Goal: Task Accomplishment & Management: Complete application form

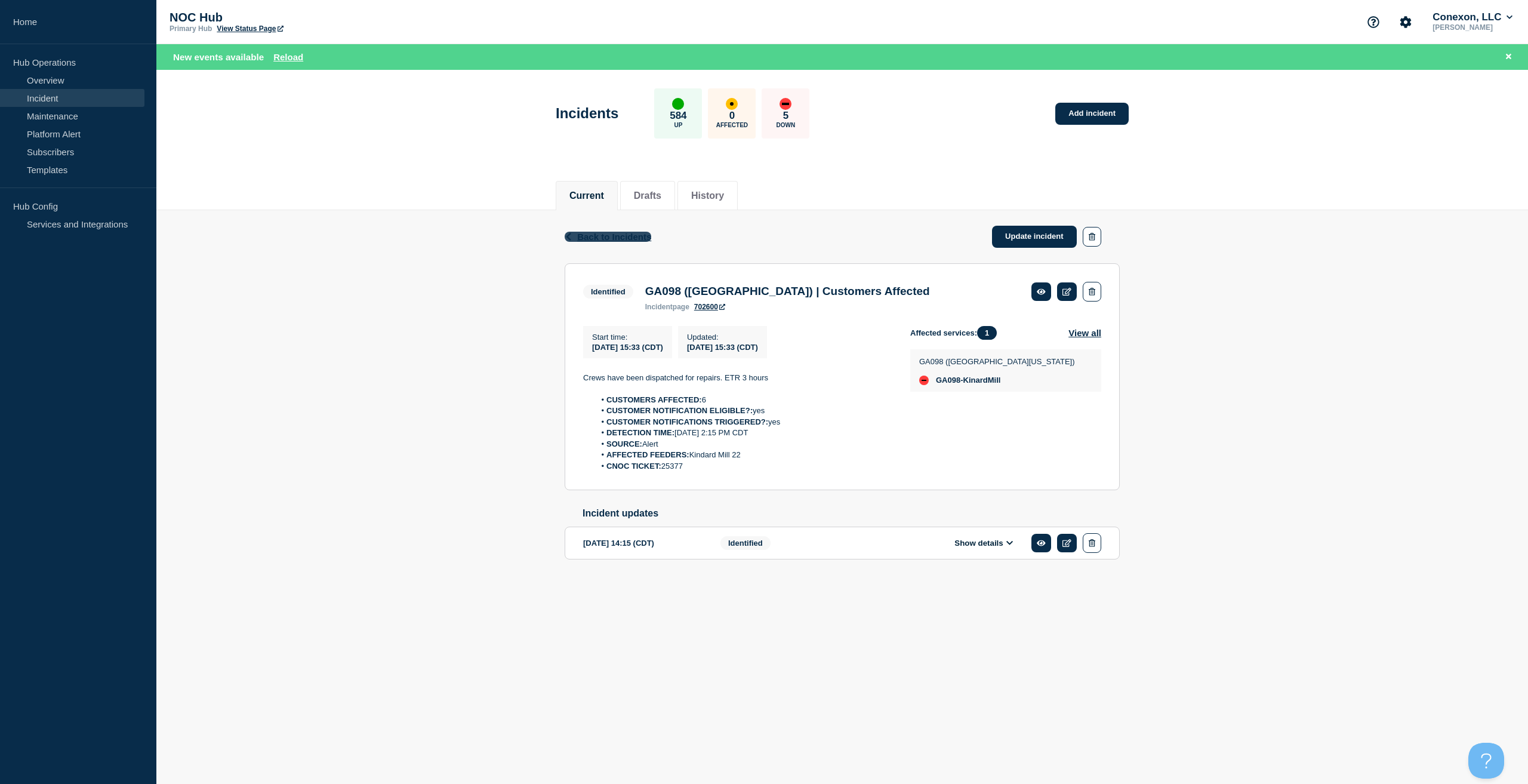
click at [605, 239] on span "Back to Incidents" at bounding box center [614, 237] width 74 height 11
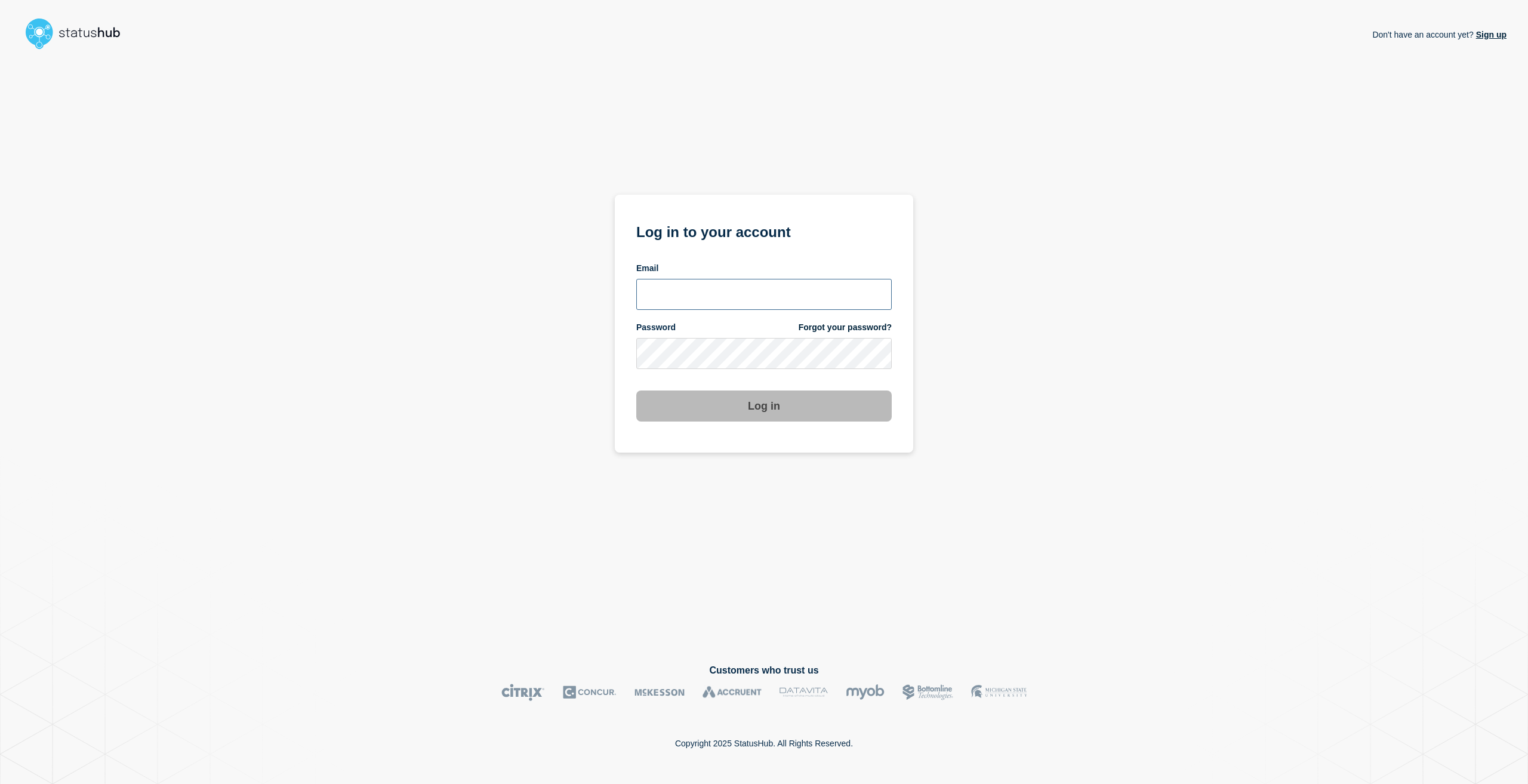
click at [678, 291] on input "email input" at bounding box center [764, 293] width 256 height 31
click at [804, 300] on input "email input" at bounding box center [764, 293] width 256 height 31
type input "[EMAIL_ADDRESS][PERSON_NAME][DOMAIN_NAME]"
click at [636, 391] on button "Log in" at bounding box center [764, 406] width 256 height 31
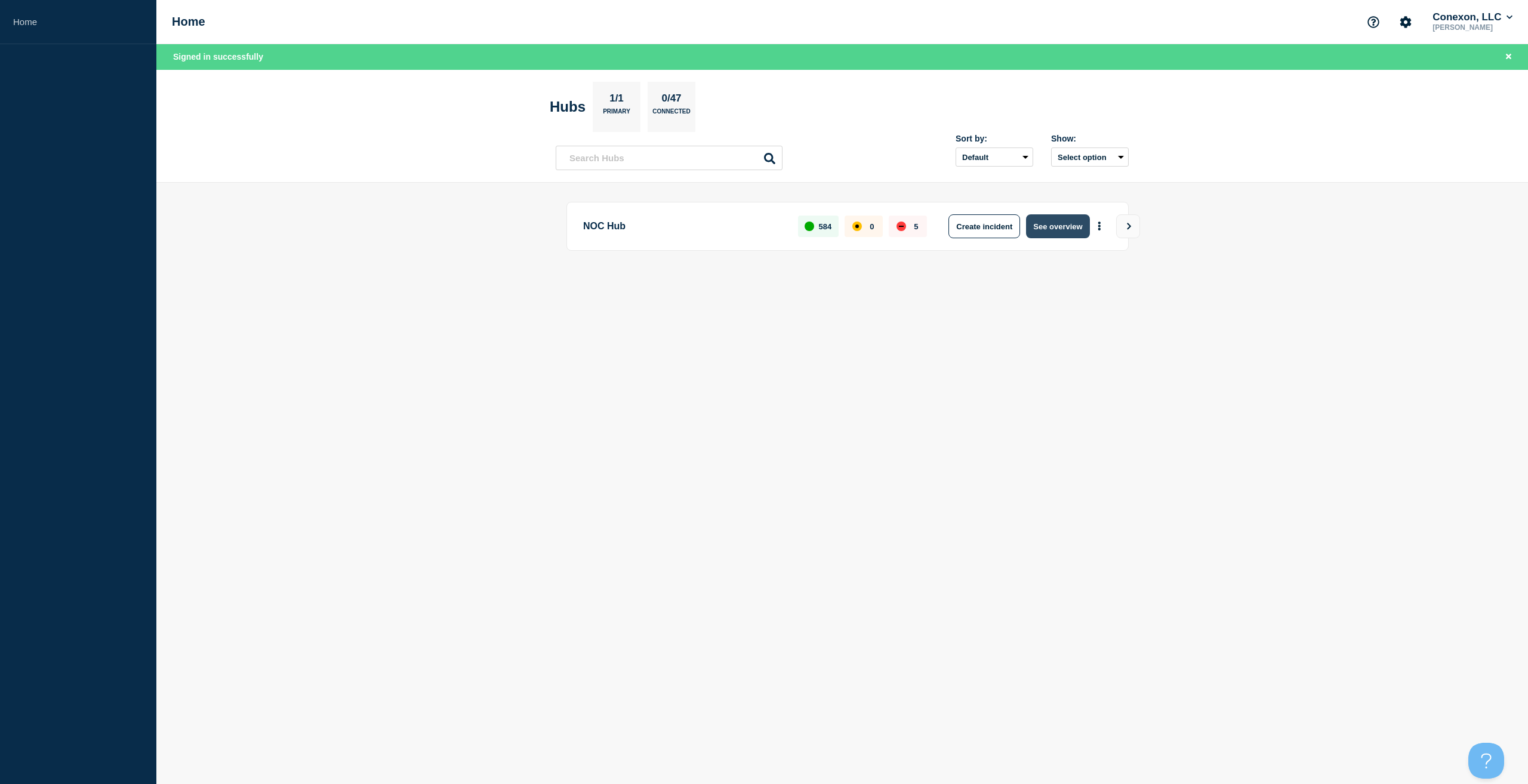
click at [1036, 221] on button "See overview" at bounding box center [1058, 226] width 63 height 24
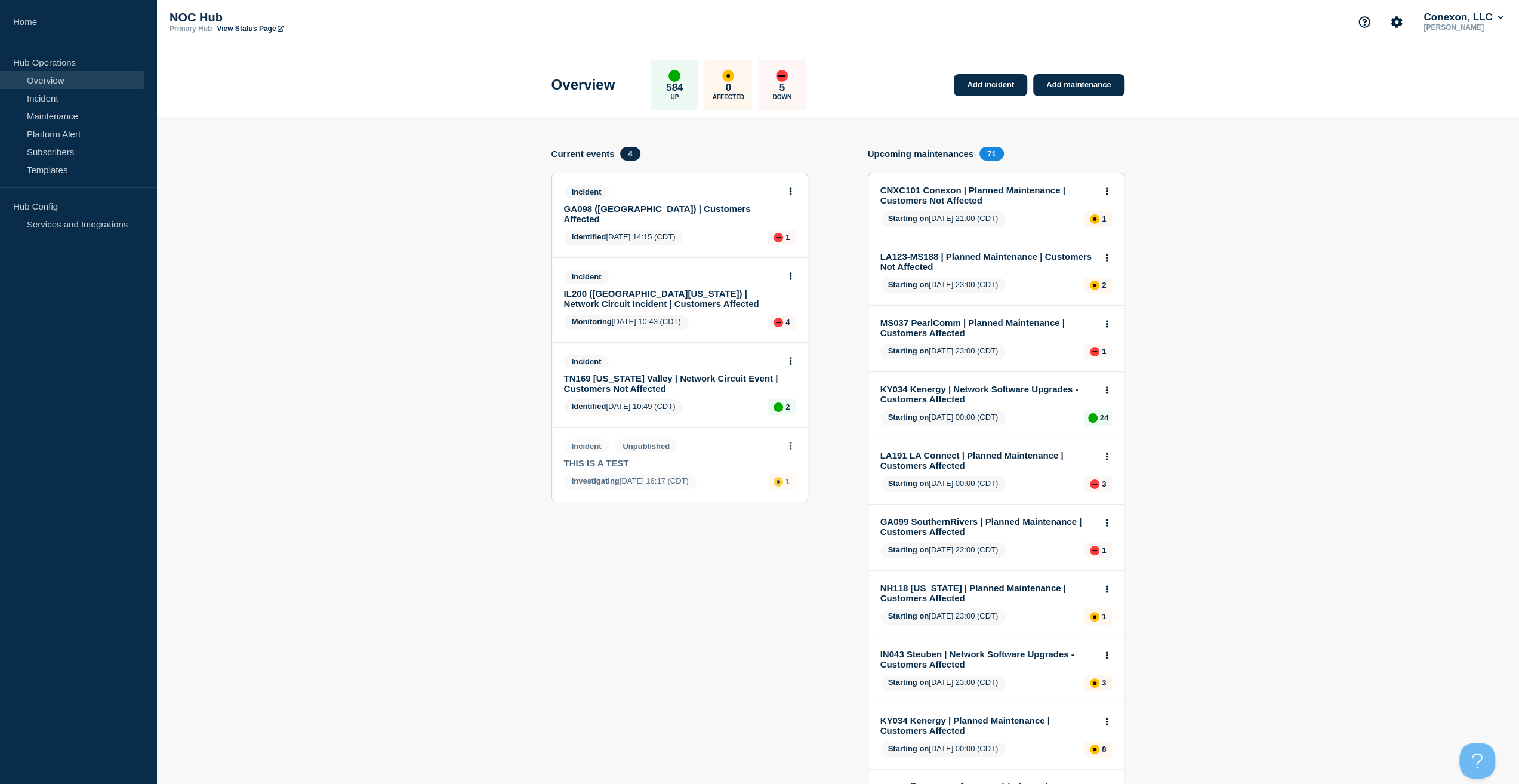
click at [672, 211] on link "GA098 (Central GA) | Customers Affected" at bounding box center [672, 213] width 215 height 20
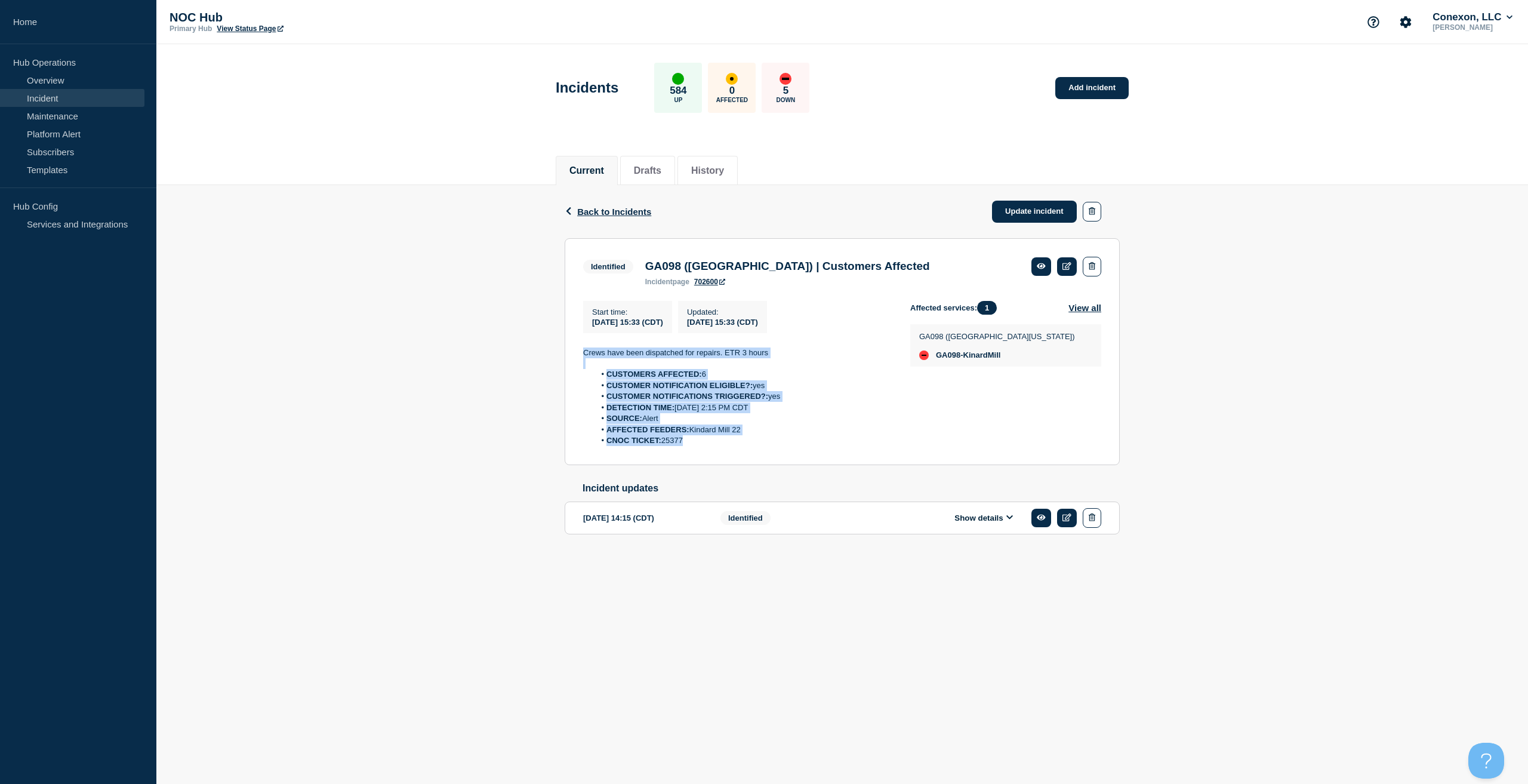
drag, startPoint x: 711, startPoint y: 442, endPoint x: 570, endPoint y: 358, distance: 164.1
click at [570, 358] on section "Identified GA098 (Central GA) | Customers Affected incident page 702600 Start t…" at bounding box center [843, 351] width 555 height 227
copy div "Crews have been dispatched for repairs. ETR 3 hours CUSTOMERS AFFECTED: 6 CUSTO…"
click at [1065, 208] on link "Update incident" at bounding box center [1034, 211] width 85 height 22
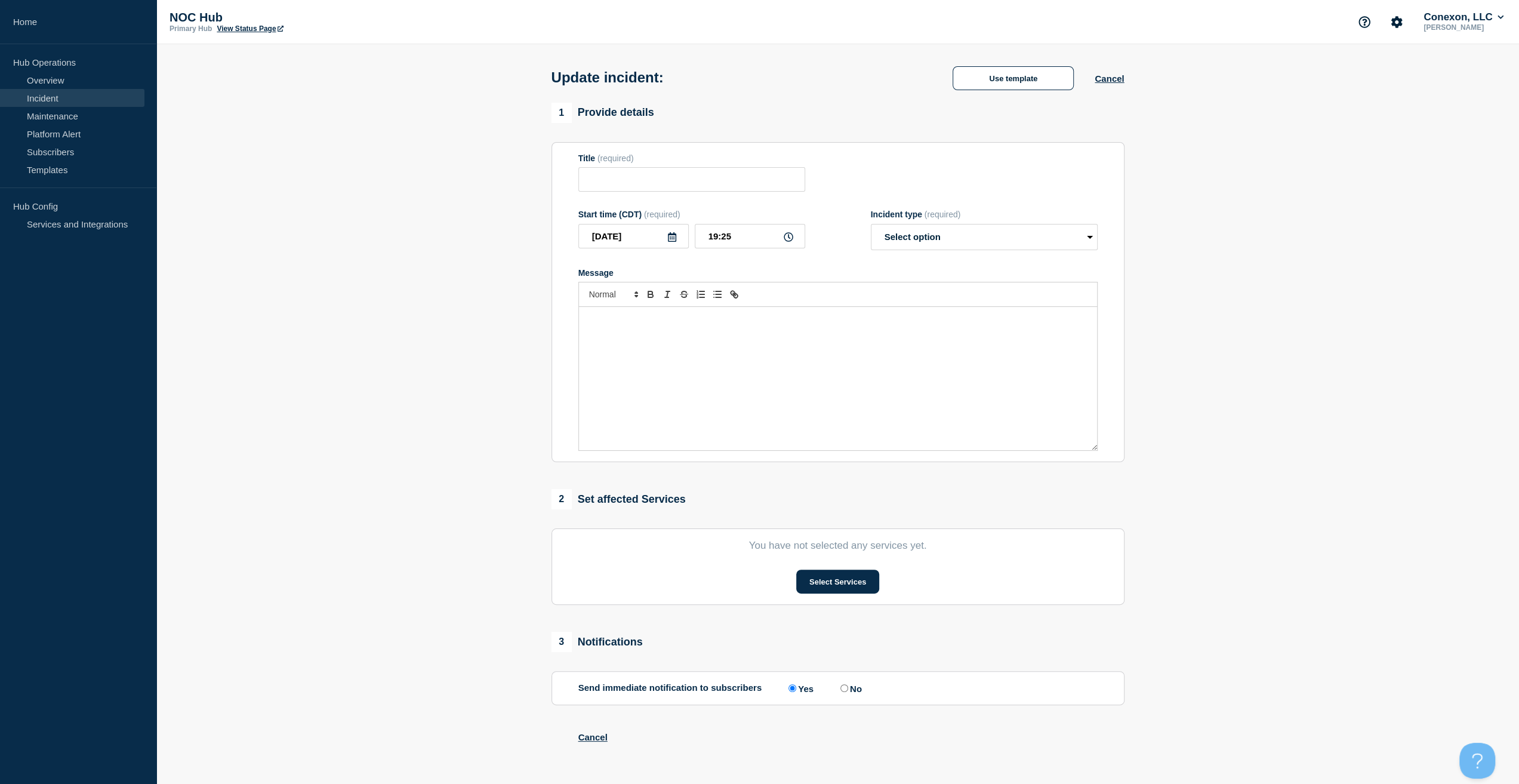
click at [829, 358] on div "Message" at bounding box center [837, 378] width 518 height 144
type input "GA098 (Central GA) | Customers Affected"
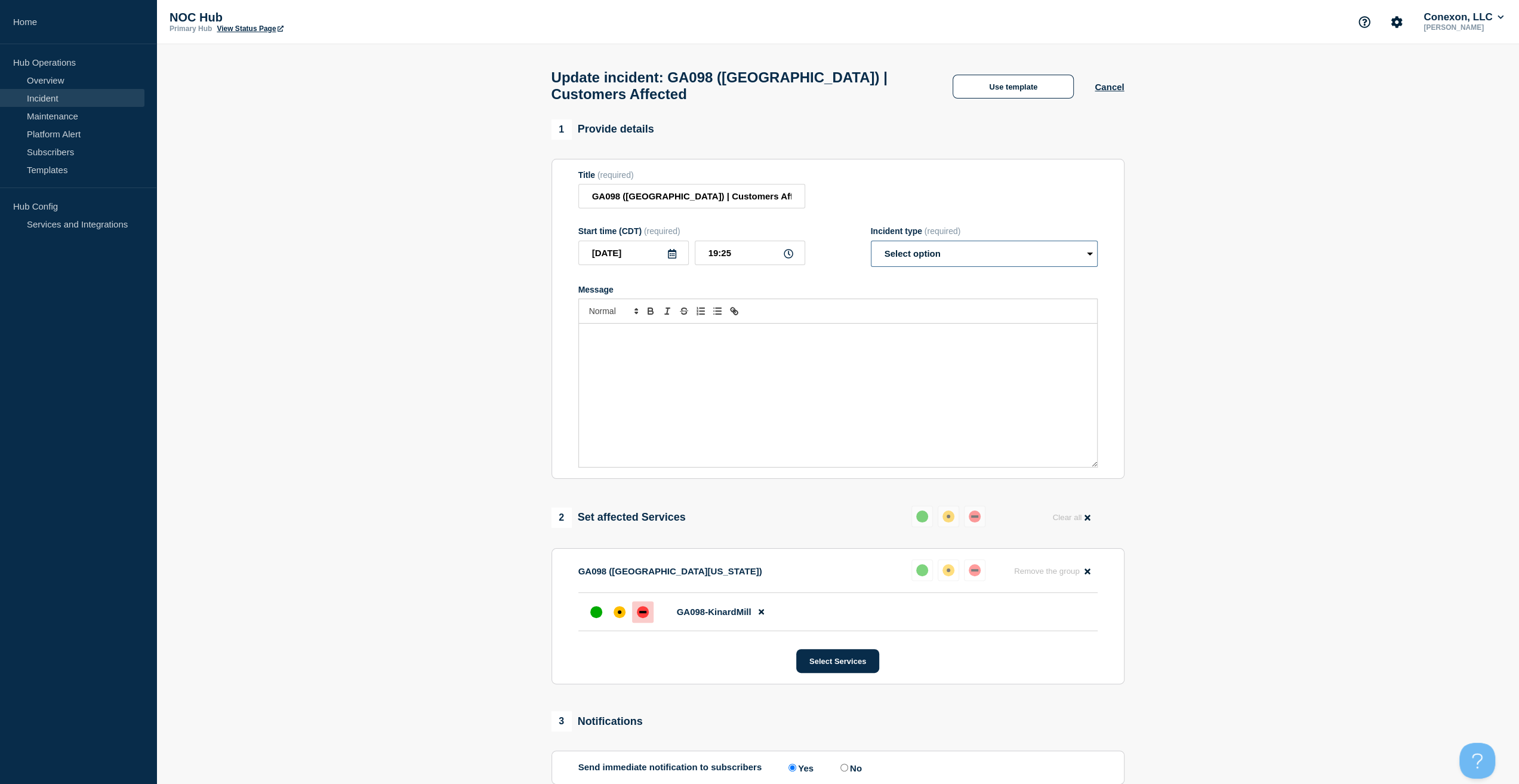
click at [957, 246] on div "Incident type (required) Select option Investigating Identified Monitoring Reso…" at bounding box center [984, 246] width 227 height 40
select select "resolved"
click at [871, 246] on select "Select option Investigating Identified Monitoring Resolved" at bounding box center [984, 254] width 227 height 26
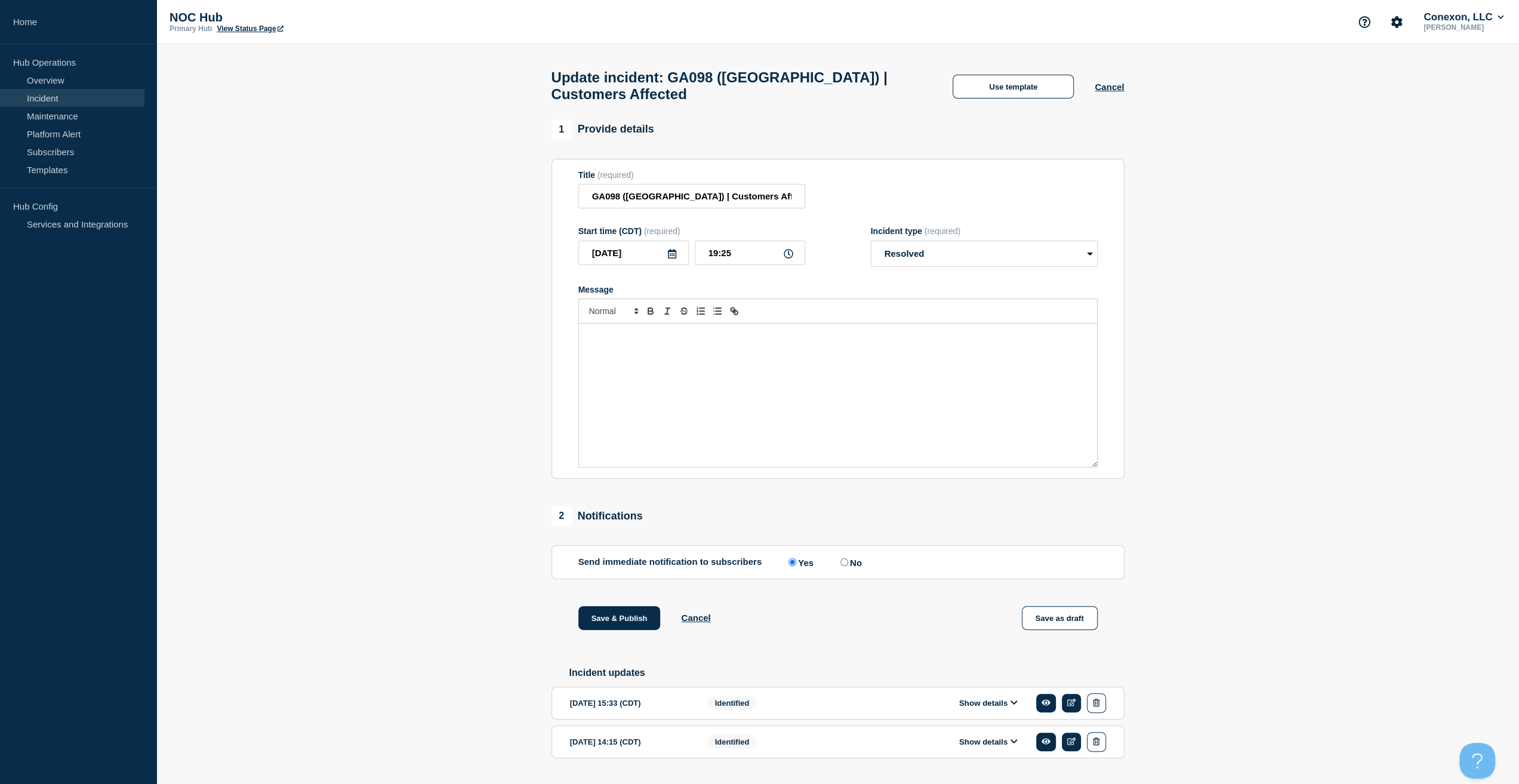
click at [821, 361] on div "Message" at bounding box center [837, 395] width 518 height 144
paste div "Message"
drag, startPoint x: 786, startPoint y: 348, endPoint x: 498, endPoint y: 330, distance: 288.6
click at [498, 330] on section "1 Provide details Title (required) GA098 (Central GA) | Customers Affected Star…" at bounding box center [837, 457] width 1362 height 676
click at [613, 621] on button "Save & Publish" at bounding box center [619, 618] width 82 height 24
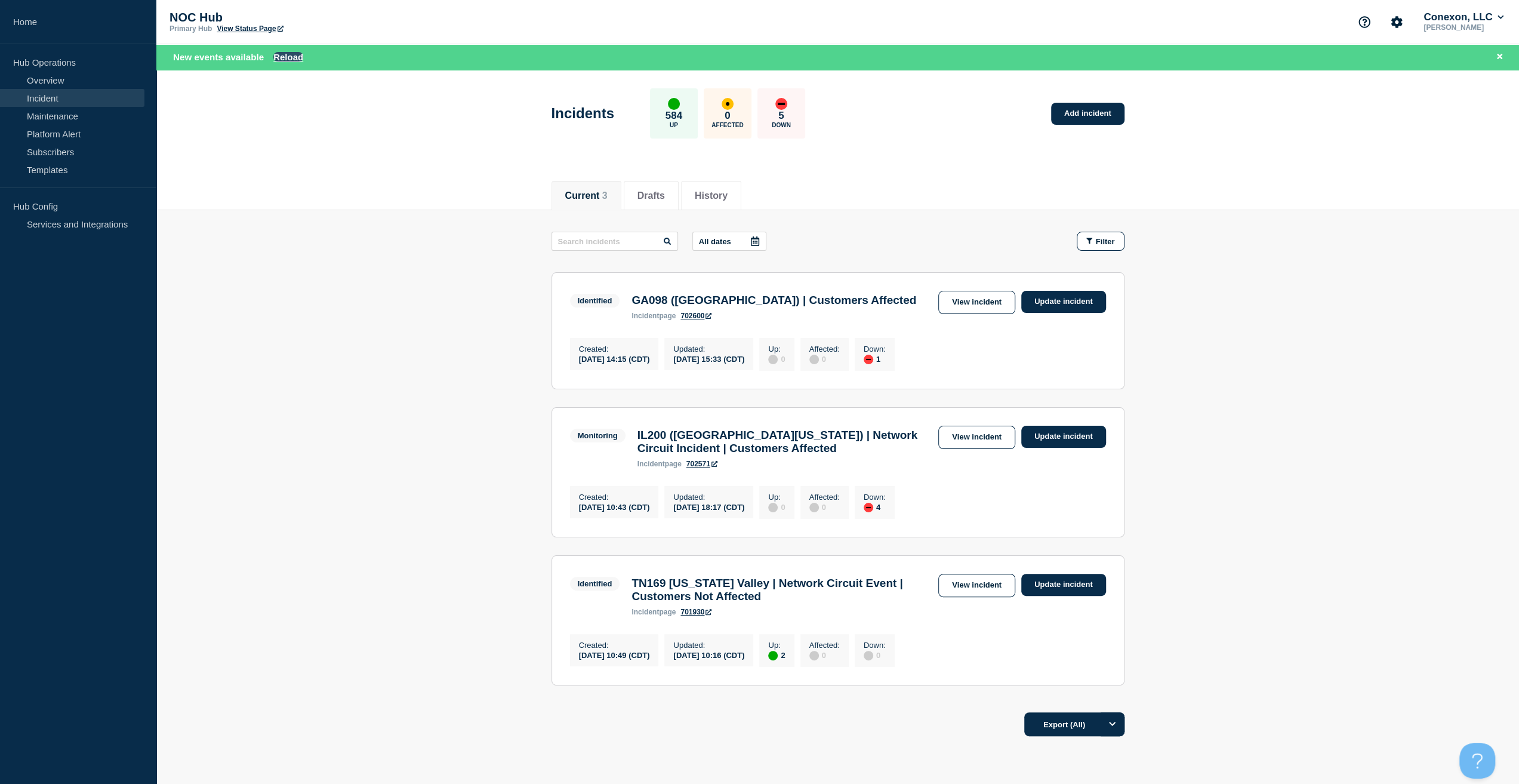
click at [287, 57] on button "Reload" at bounding box center [288, 57] width 30 height 11
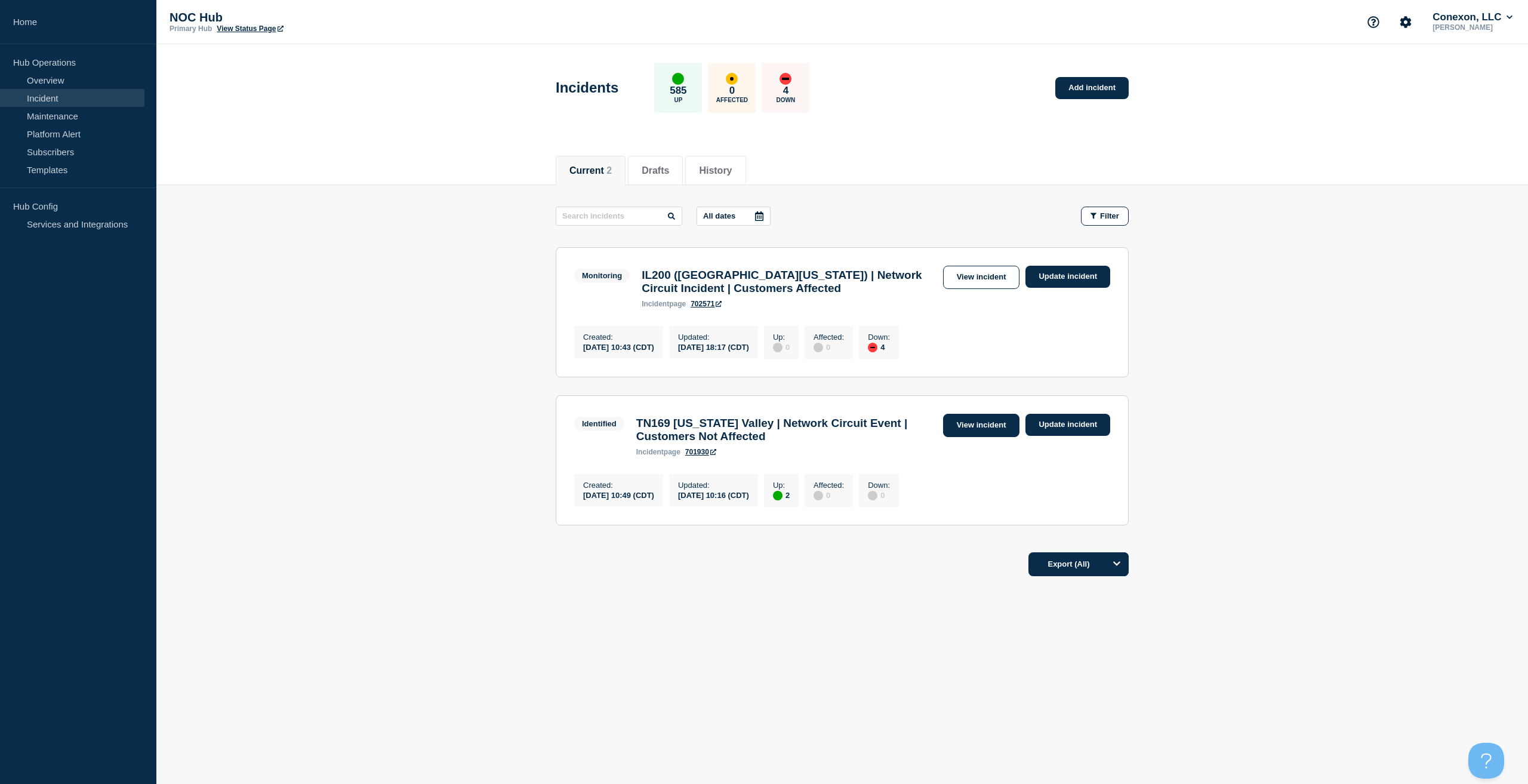
click at [992, 437] on link "View incident" at bounding box center [982, 425] width 77 height 24
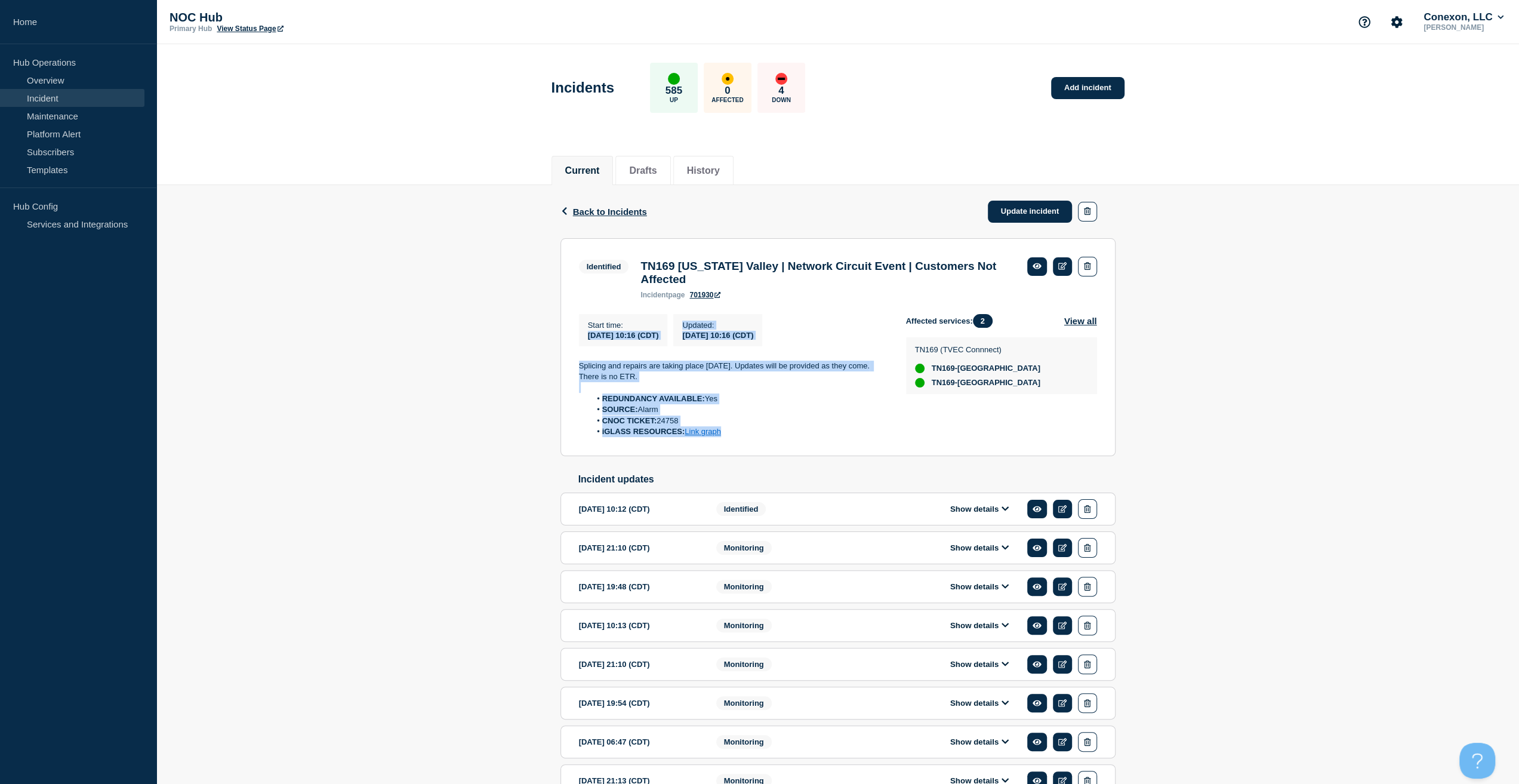
drag, startPoint x: 724, startPoint y: 436, endPoint x: 552, endPoint y: 351, distance: 191.9
click at [552, 351] on div "Back Back to Incidents Update incident Identified TN169 Tennessee Valley | Netw…" at bounding box center [838, 548] width 573 height 727
click at [709, 415] on li "SOURCE: Alarm" at bounding box center [738, 409] width 297 height 11
drag, startPoint x: 729, startPoint y: 434, endPoint x: 580, endPoint y: 371, distance: 161.8
click at [580, 371] on div "Splicing and repairs are taking place today. Updates will be provided as they c…" at bounding box center [733, 399] width 308 height 77
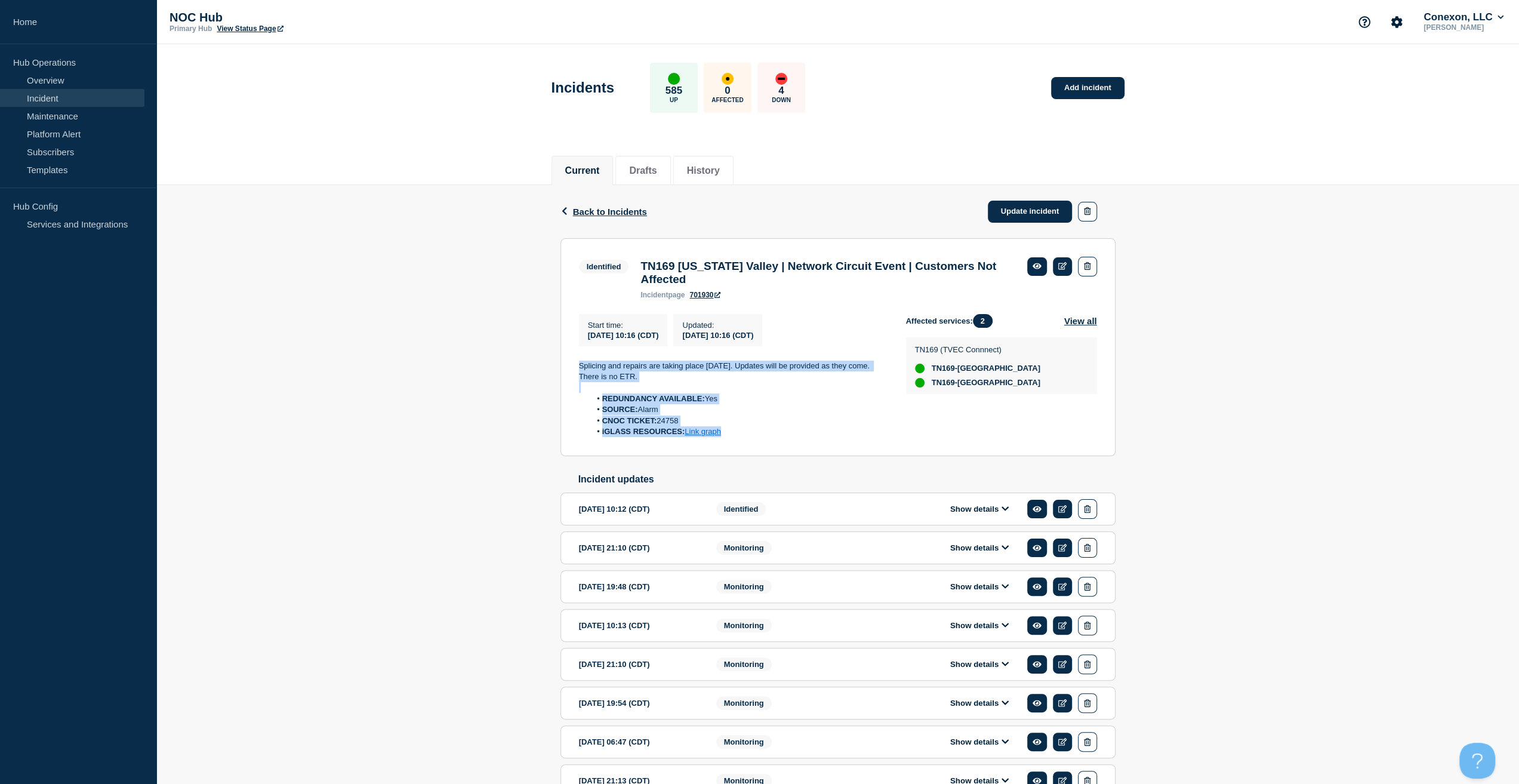
copy div "Splicing and repairs are taking place today. Updates will be provided as they c…"
click at [1017, 208] on link "Update incident" at bounding box center [1030, 211] width 85 height 22
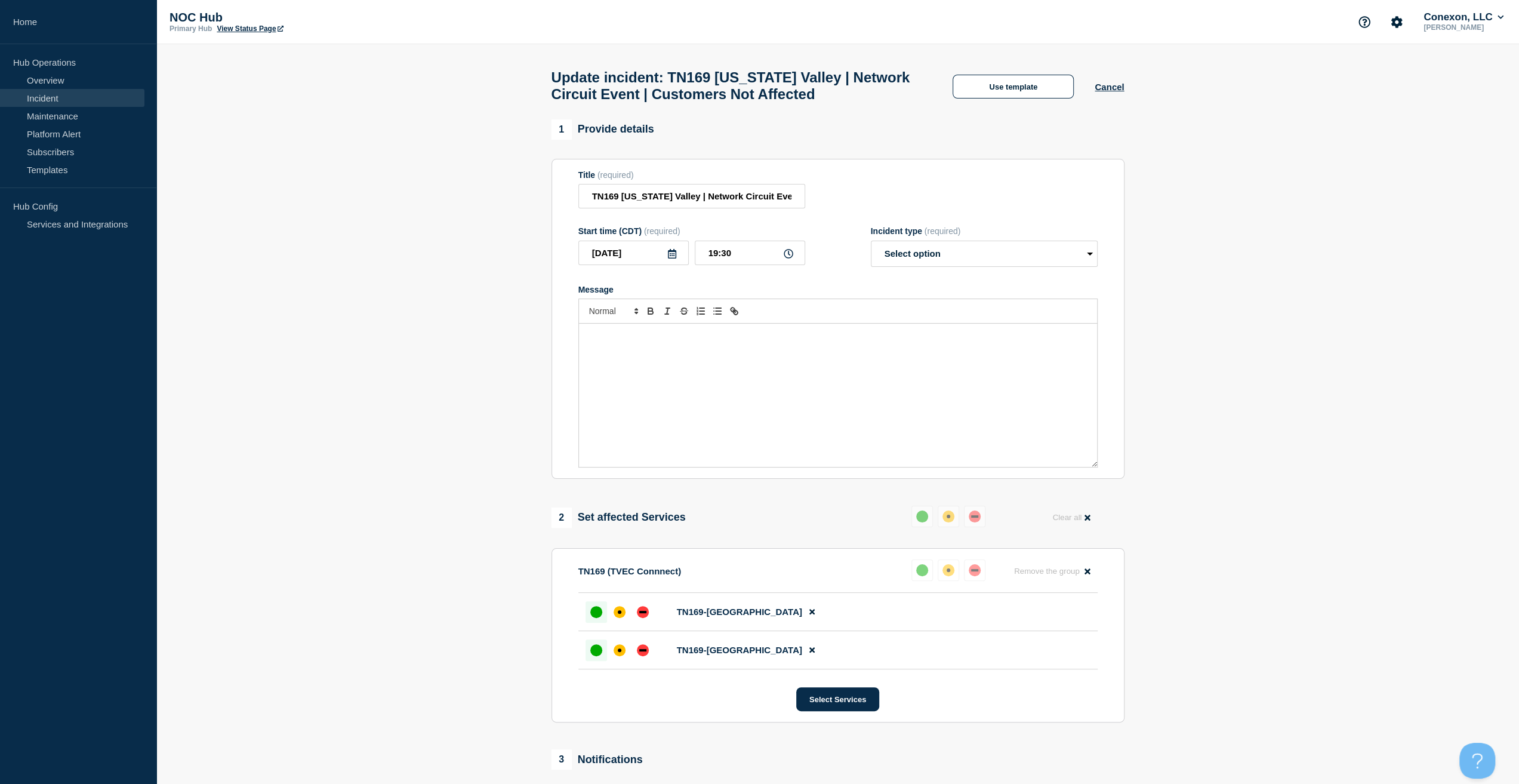
click at [838, 371] on div "Message" at bounding box center [837, 395] width 518 height 144
drag, startPoint x: 927, startPoint y: 253, endPoint x: 922, endPoint y: 265, distance: 13.0
click at [926, 254] on select "Select option Investigating Identified Monitoring Resolved" at bounding box center [984, 254] width 227 height 26
click at [930, 250] on select "Select option Investigating Identified Monitoring Resolved" at bounding box center [984, 254] width 227 height 26
click at [922, 261] on select "Select option Investigating Identified Monitoring Resolved" at bounding box center [984, 254] width 227 height 26
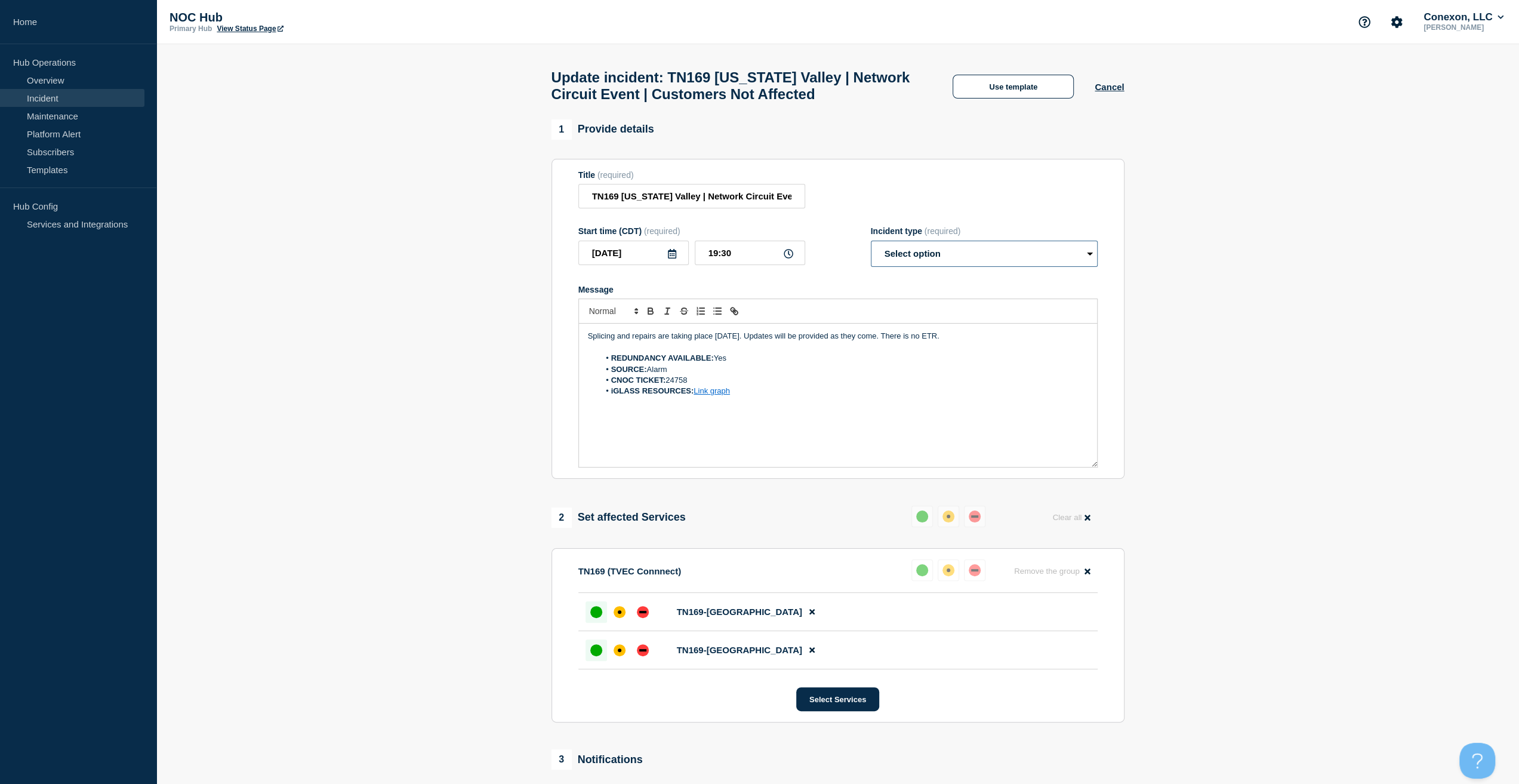
select select "identified"
click at [871, 246] on select "Select option Investigating Identified Monitoring Resolved" at bounding box center [984, 254] width 227 height 26
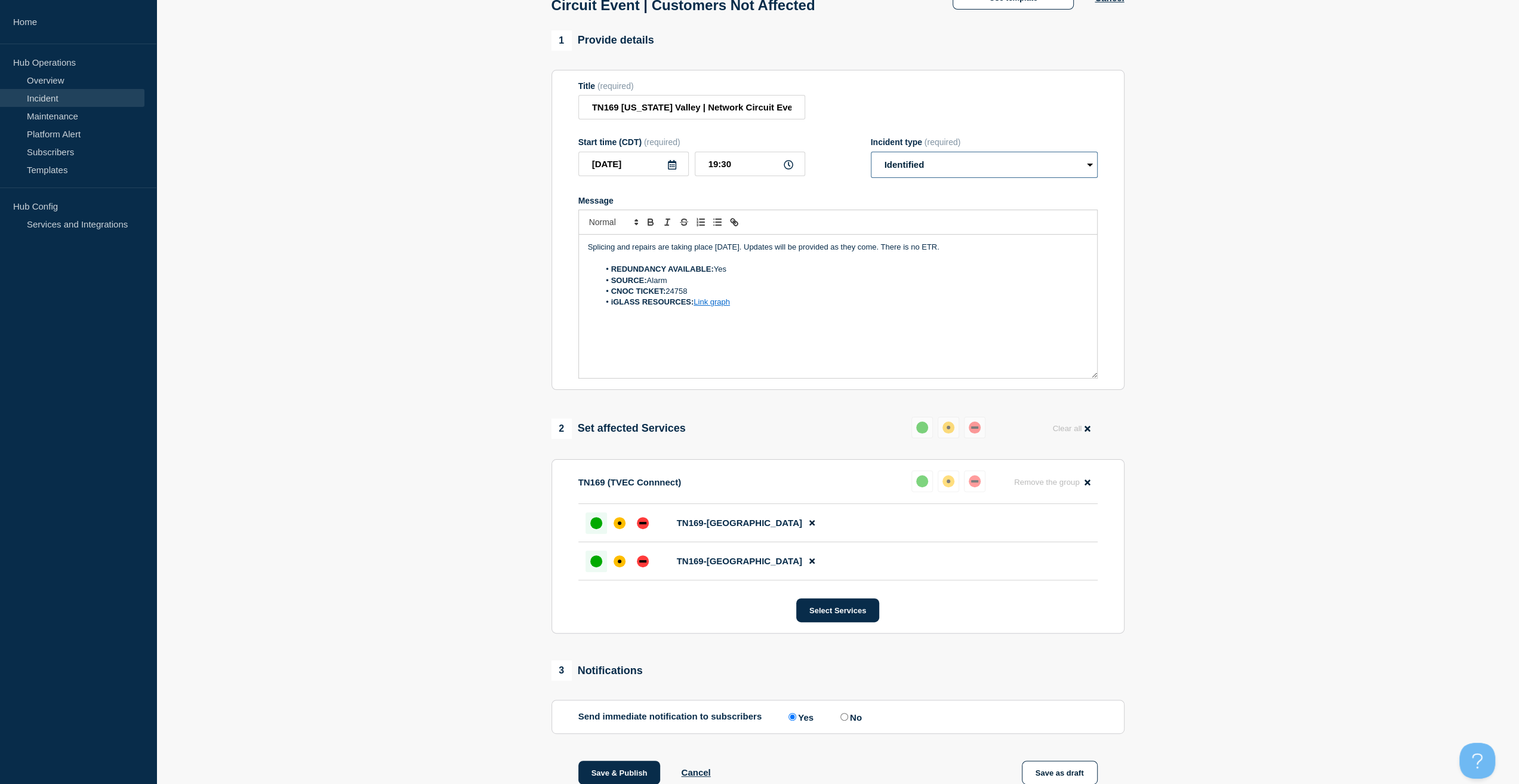
scroll to position [358, 0]
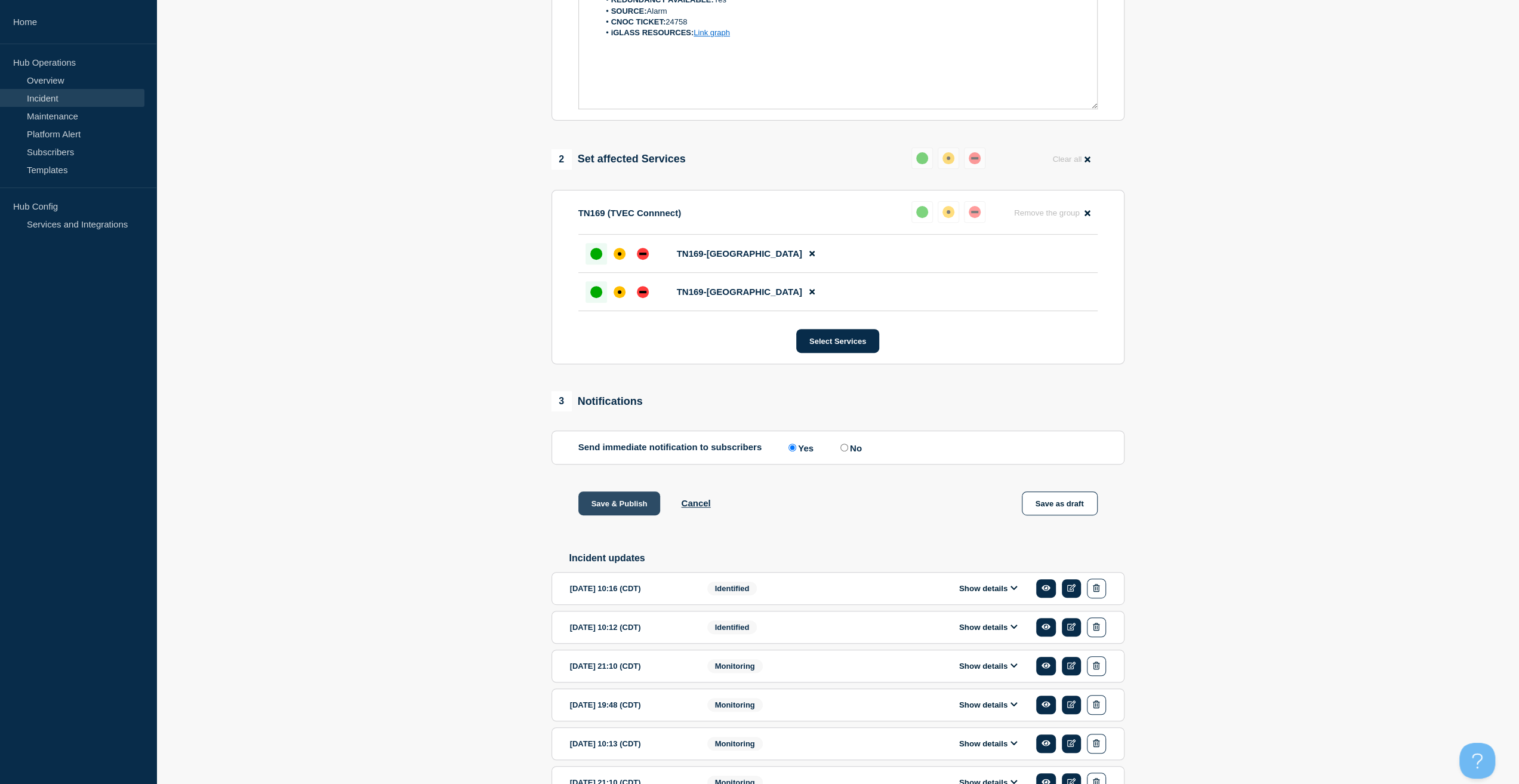
click at [615, 515] on button "Save & Publish" at bounding box center [619, 503] width 82 height 24
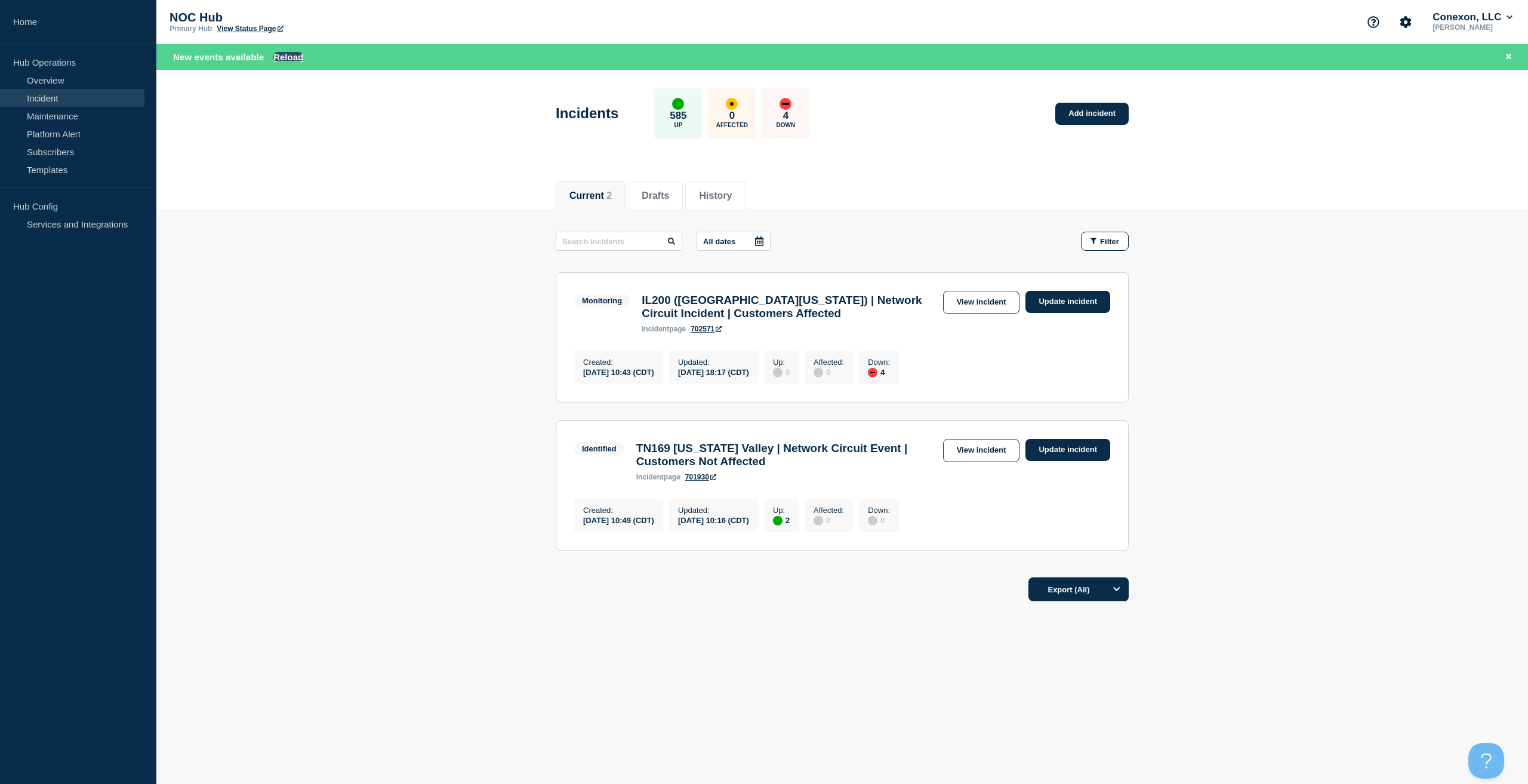
click at [282, 55] on button "Reload" at bounding box center [288, 57] width 30 height 11
